Goal: Information Seeking & Learning: Learn about a topic

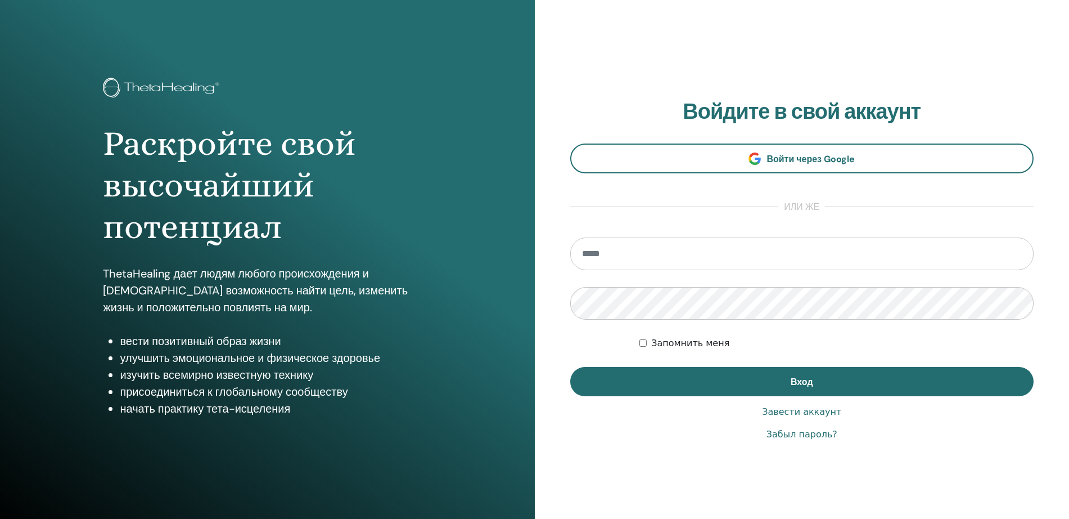
type input "**********"
click at [731, 397] on div "**********" at bounding box center [802, 270] width 464 height 343
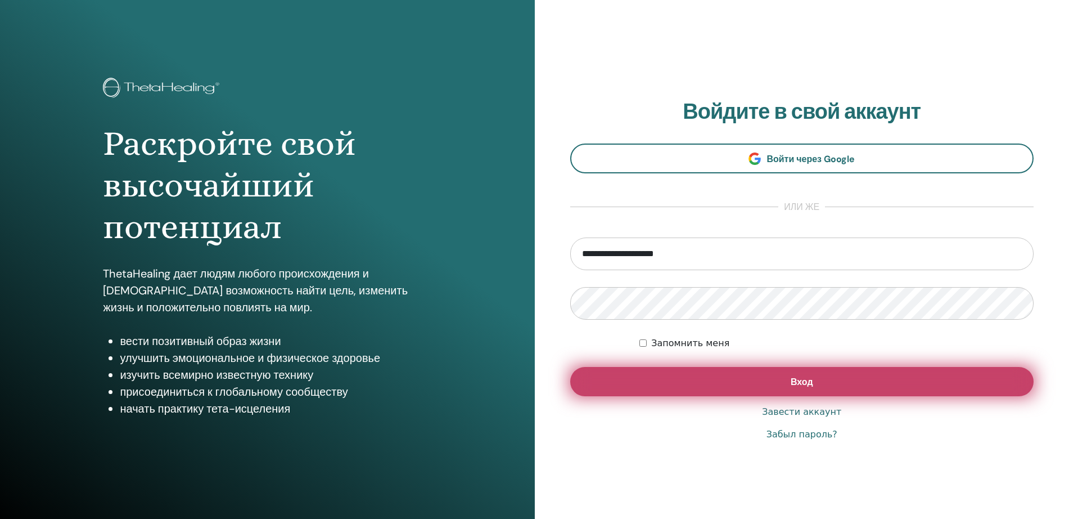
click at [733, 376] on button "Вход" at bounding box center [802, 381] width 464 height 29
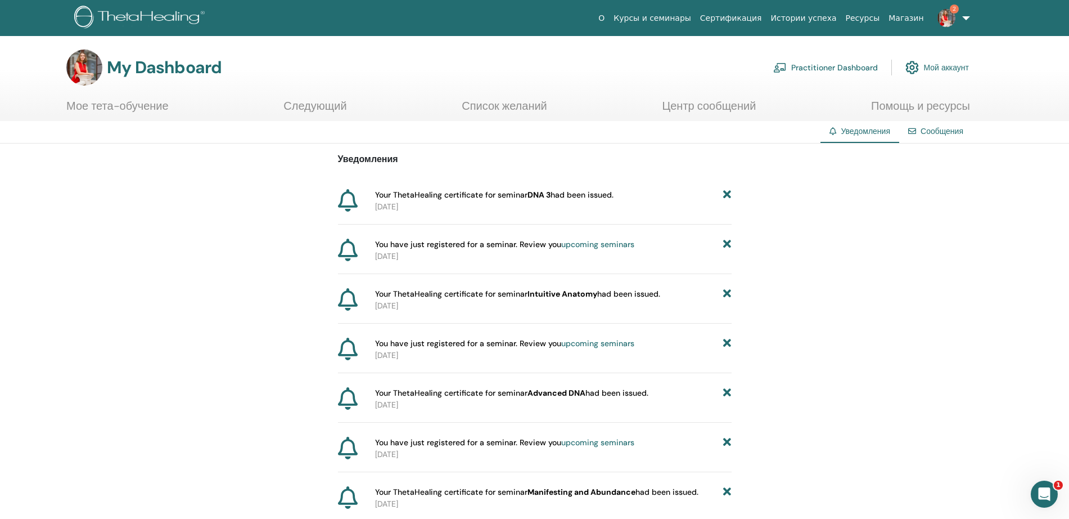
click at [128, 103] on link "Мое тета-обучение" at bounding box center [117, 110] width 102 height 22
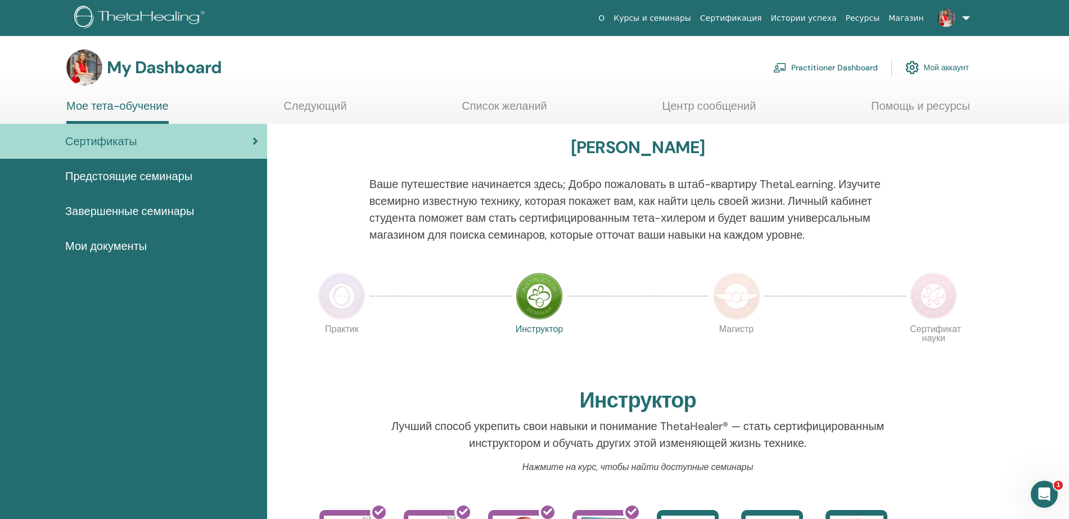
click at [329, 318] on img at bounding box center [341, 295] width 47 height 47
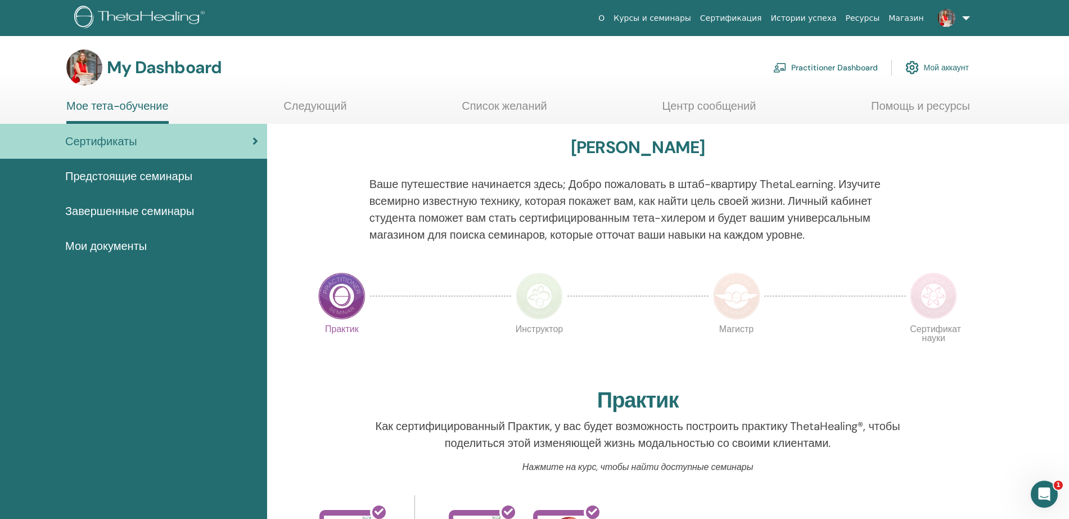
scroll to position [28, 0]
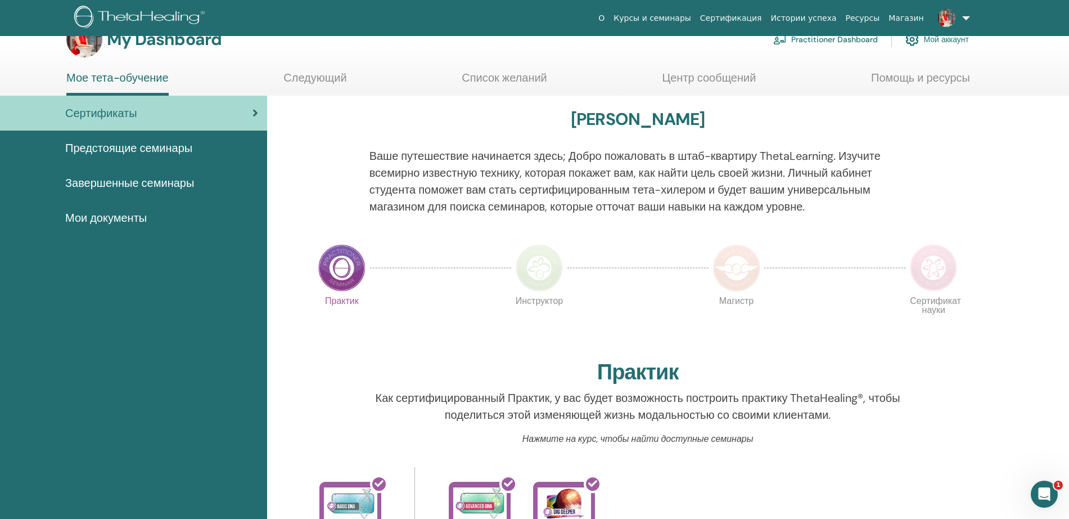
click at [136, 154] on span "Предстоящие семинары" at bounding box center [128, 148] width 127 height 17
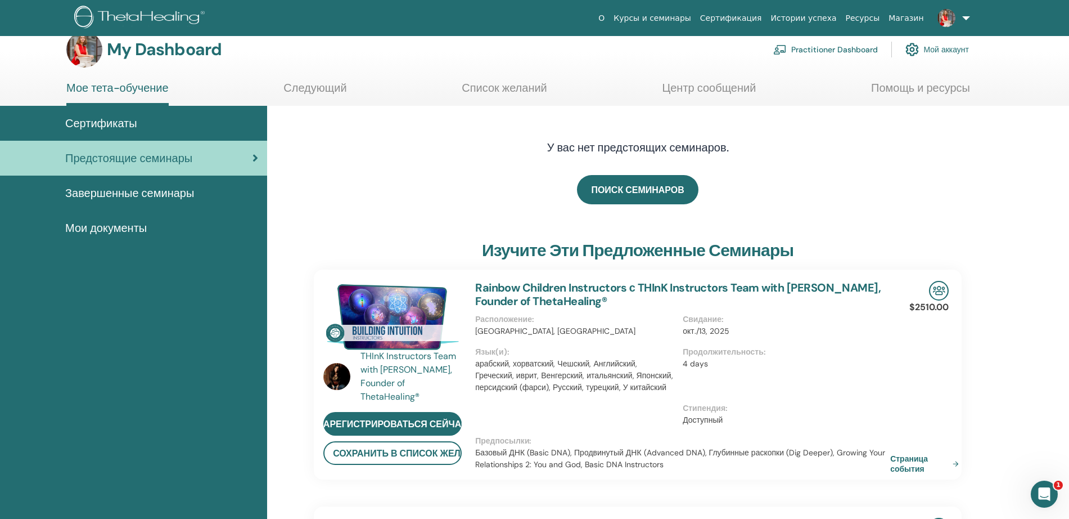
scroll to position [28, 0]
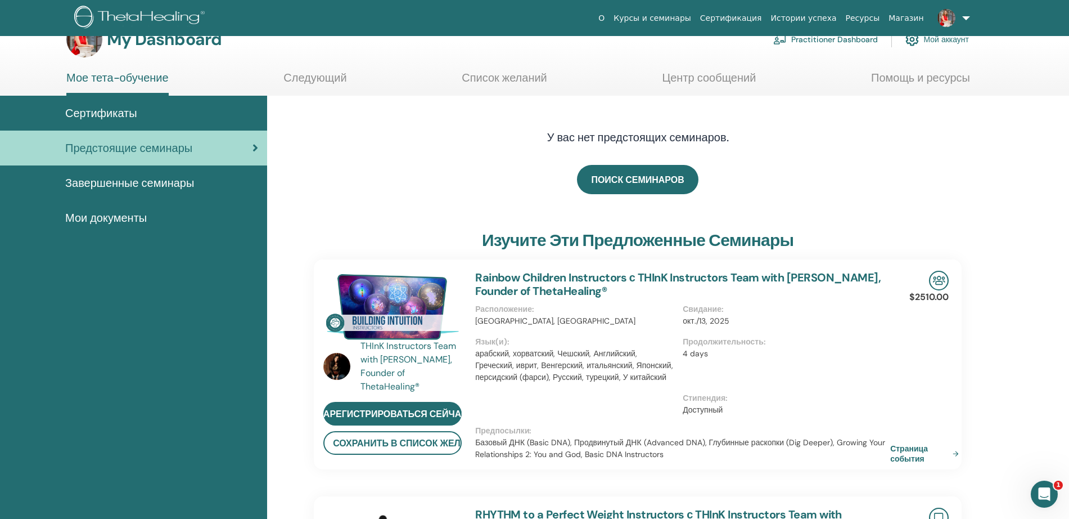
click at [132, 190] on span "Завершенные семинары" at bounding box center [129, 182] width 129 height 17
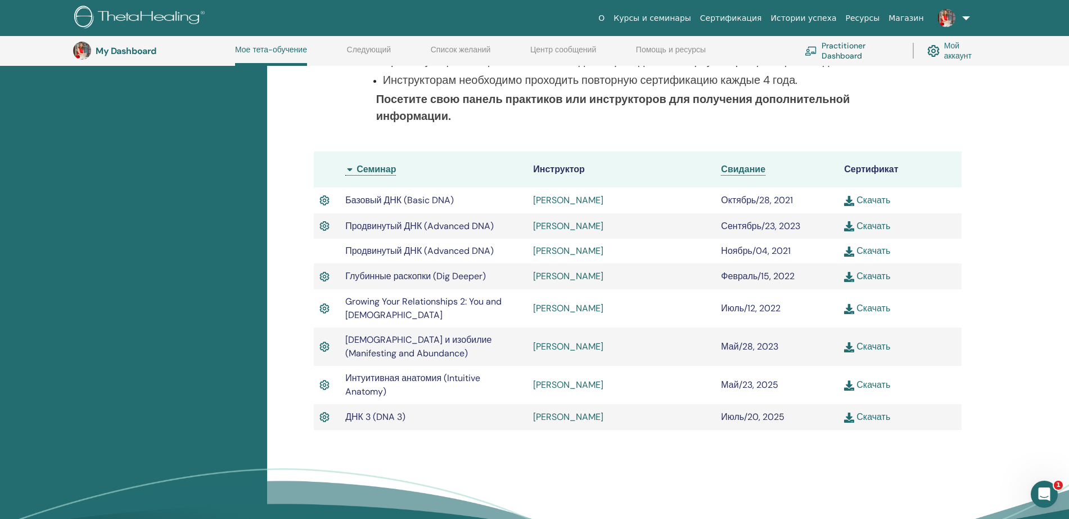
scroll to position [255, 0]
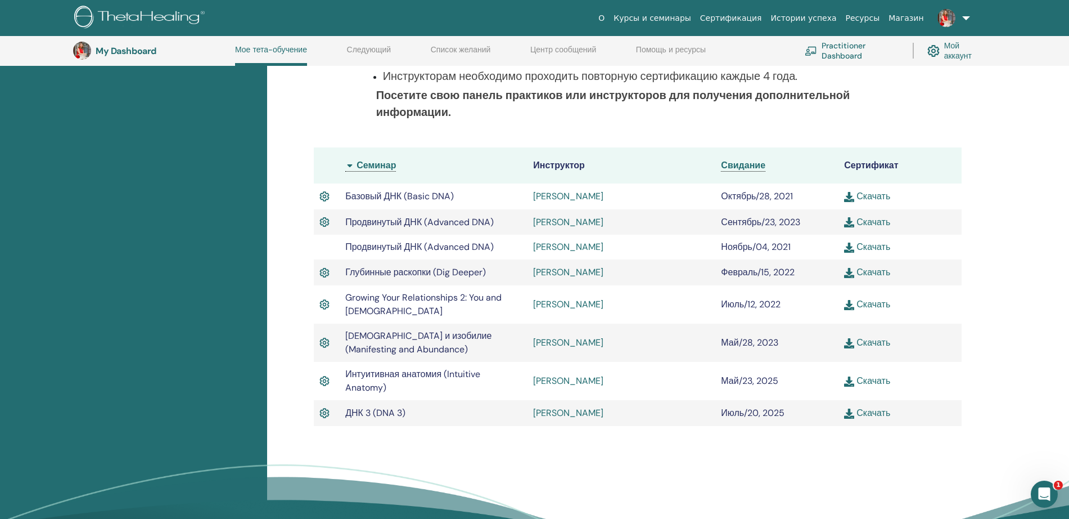
click at [323, 200] on img at bounding box center [325, 196] width 10 height 15
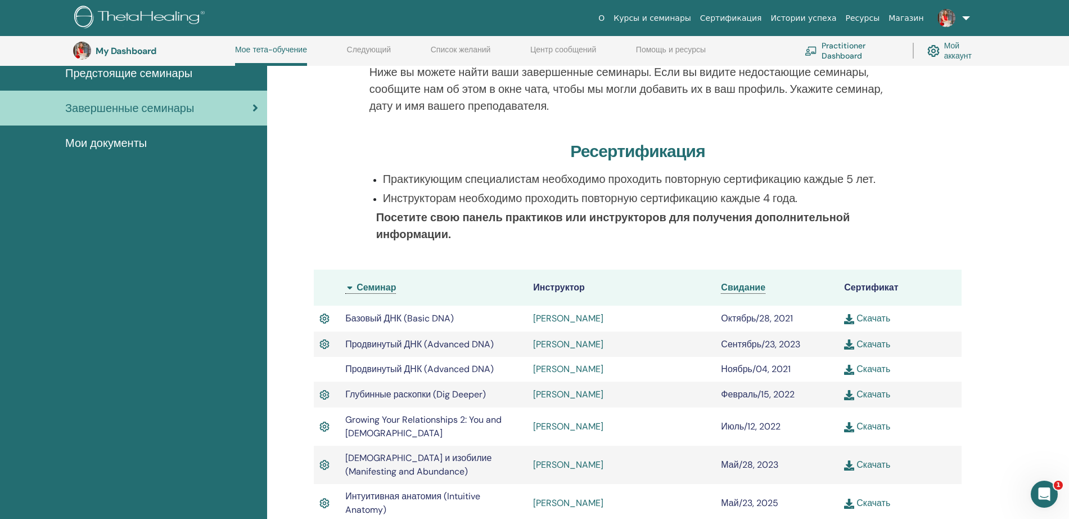
scroll to position [0, 0]
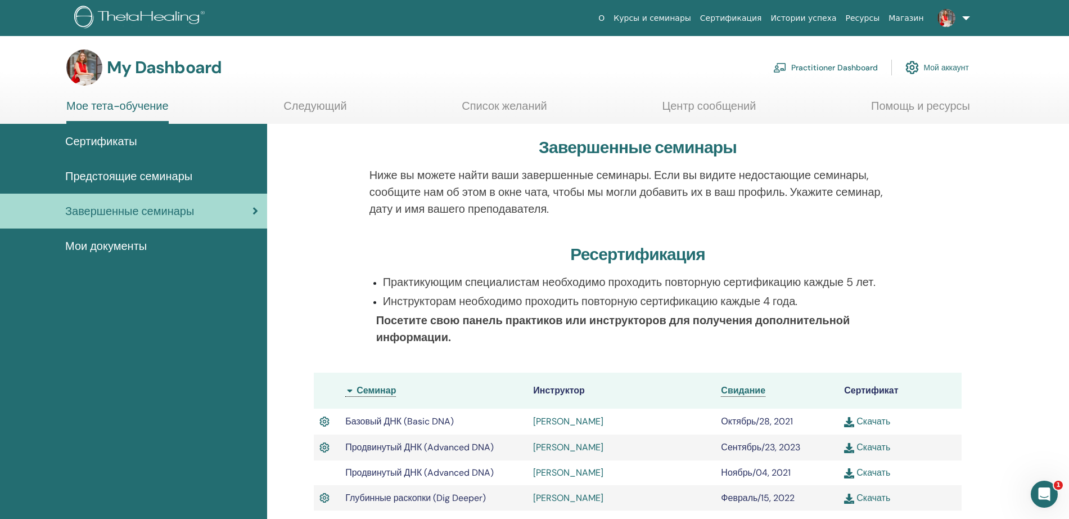
click at [476, 109] on link "Список желаний" at bounding box center [505, 110] width 86 height 22
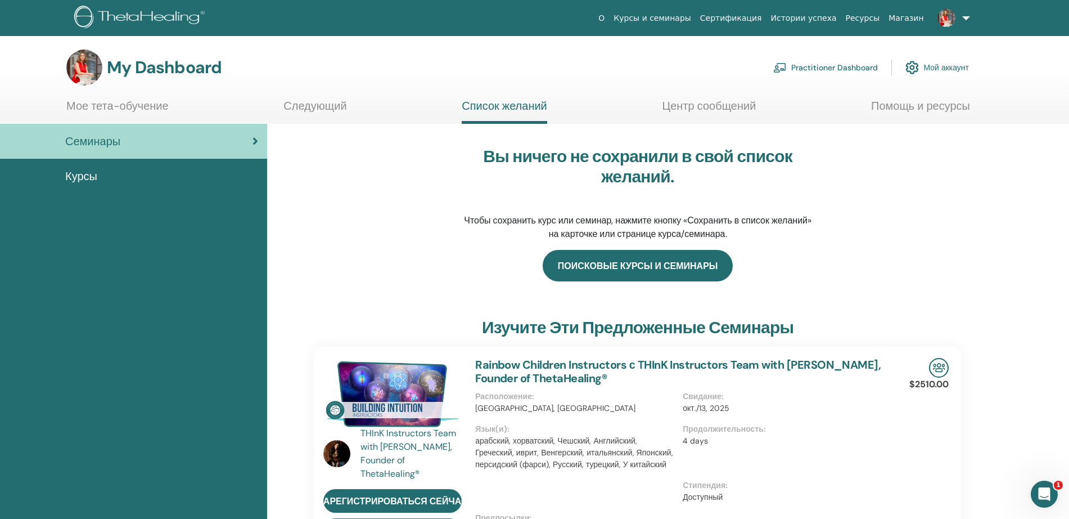
click at [659, 253] on link "Поисковые курсы и семинары" at bounding box center [638, 266] width 191 height 32
